Goal: Task Accomplishment & Management: Use online tool/utility

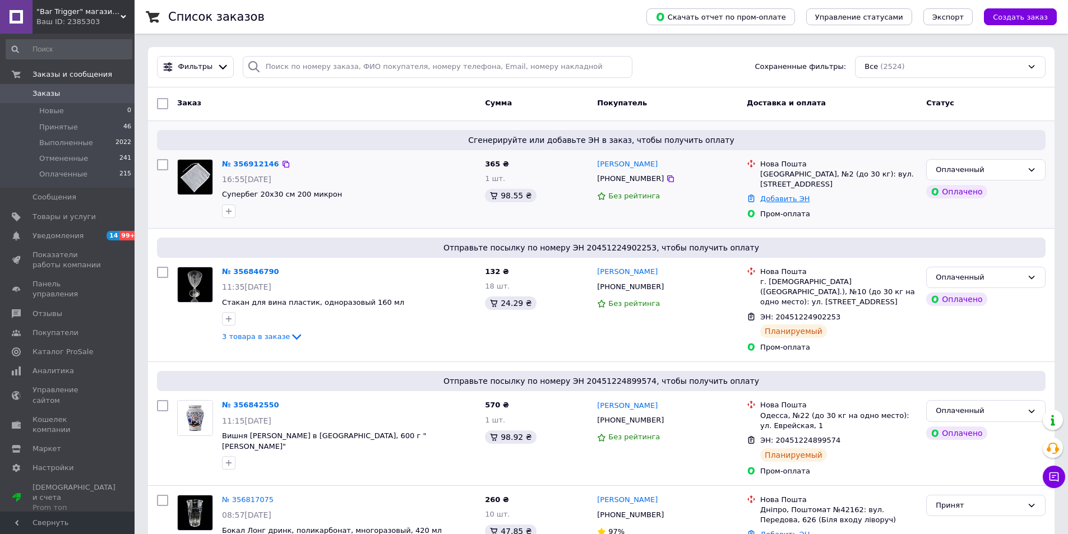
click at [774, 195] on link "Добавить ЭН" at bounding box center [784, 199] width 49 height 8
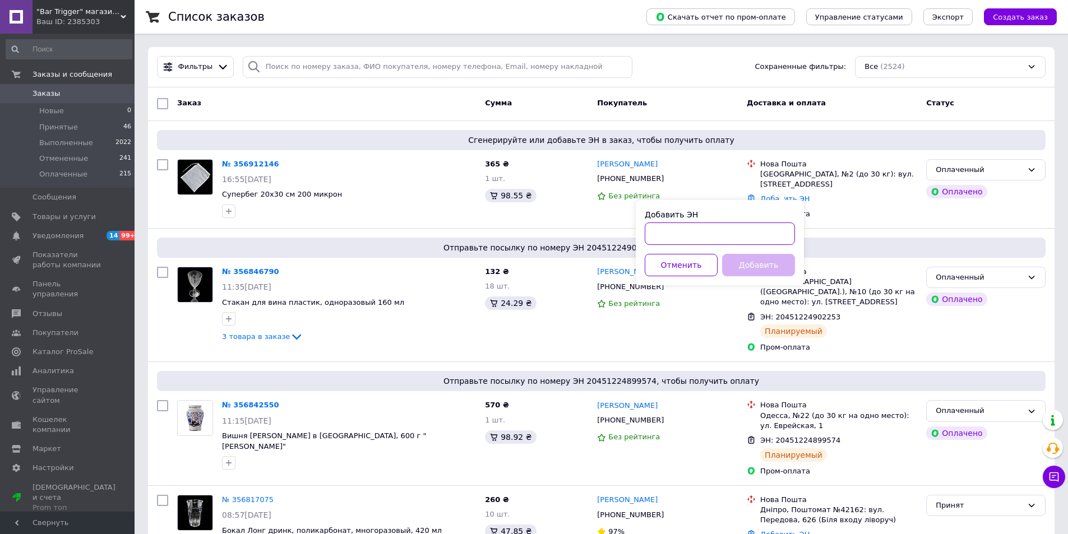
click at [722, 232] on input "Добавить ЭН" at bounding box center [720, 234] width 150 height 22
paste input "20451225303080"
type input "20451225303080"
click at [745, 267] on button "Добавить" at bounding box center [758, 265] width 73 height 22
